Goal: Task Accomplishment & Management: Use online tool/utility

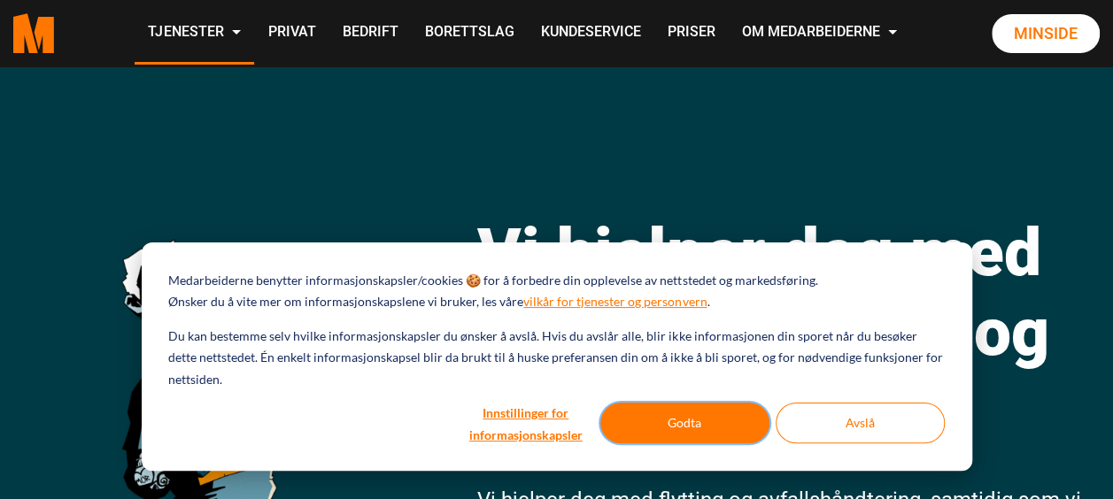
click at [705, 435] on button "Godta" at bounding box center [684, 423] width 169 height 41
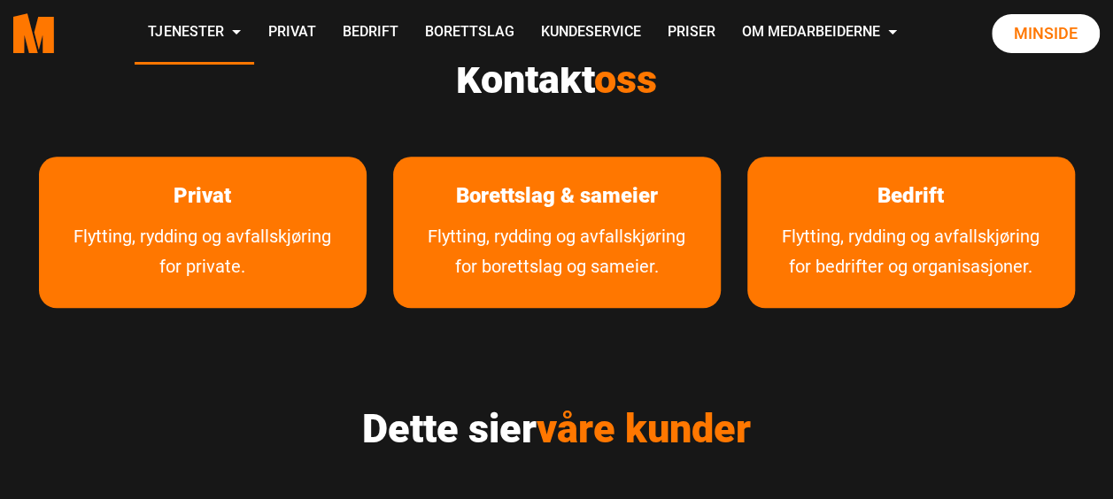
scroll to position [859, 0]
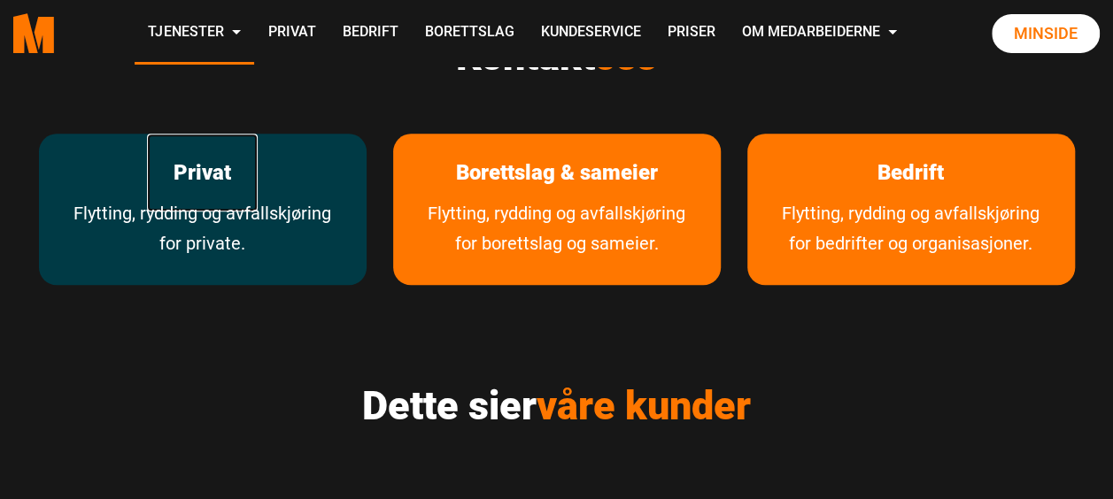
click at [255, 190] on link "Privat" at bounding box center [202, 173] width 111 height 79
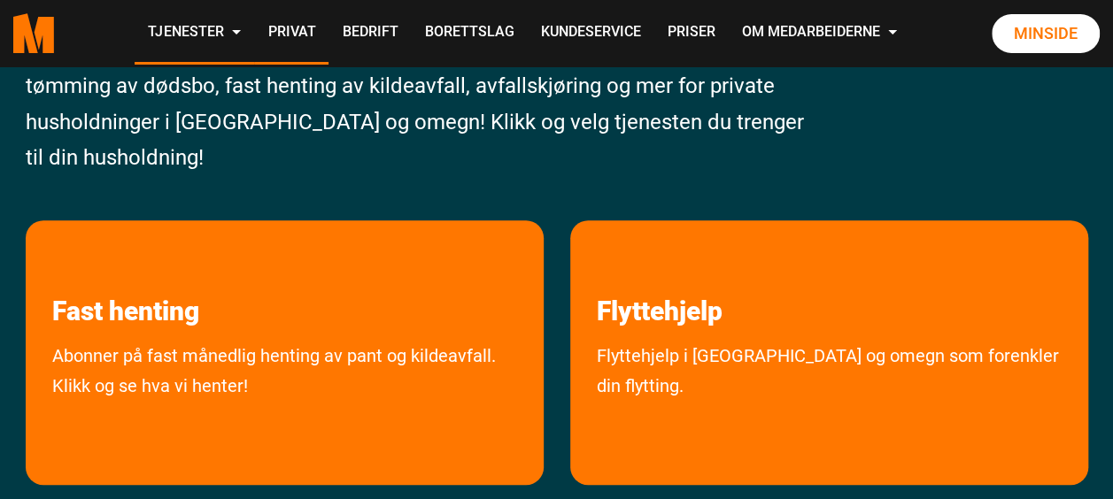
scroll to position [188, 0]
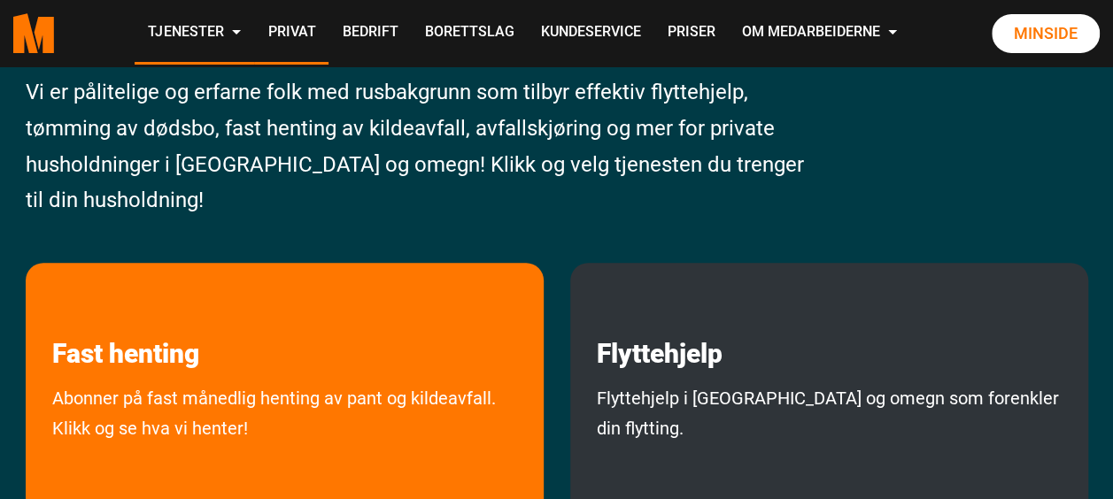
click at [864, 332] on p "Flyttehjelp" at bounding box center [829, 316] width 518 height 107
click at [961, 362] on p "Flyttehjelp" at bounding box center [829, 316] width 518 height 107
click at [785, 403] on link "Flyttehjelp i Oslo og omegn som forenkler din flytting." at bounding box center [829, 450] width 518 height 135
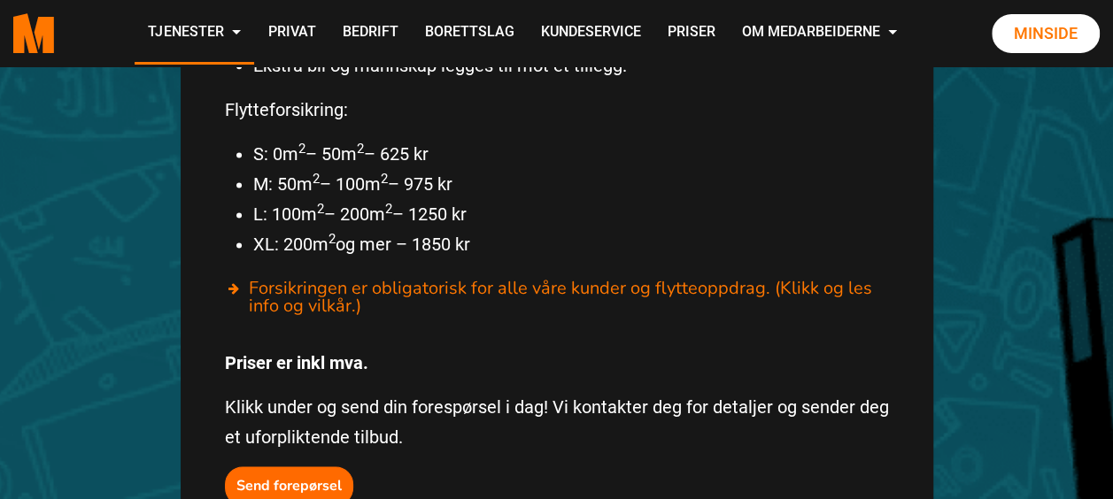
scroll to position [1114, 0]
